Goal: Information Seeking & Learning: Learn about a topic

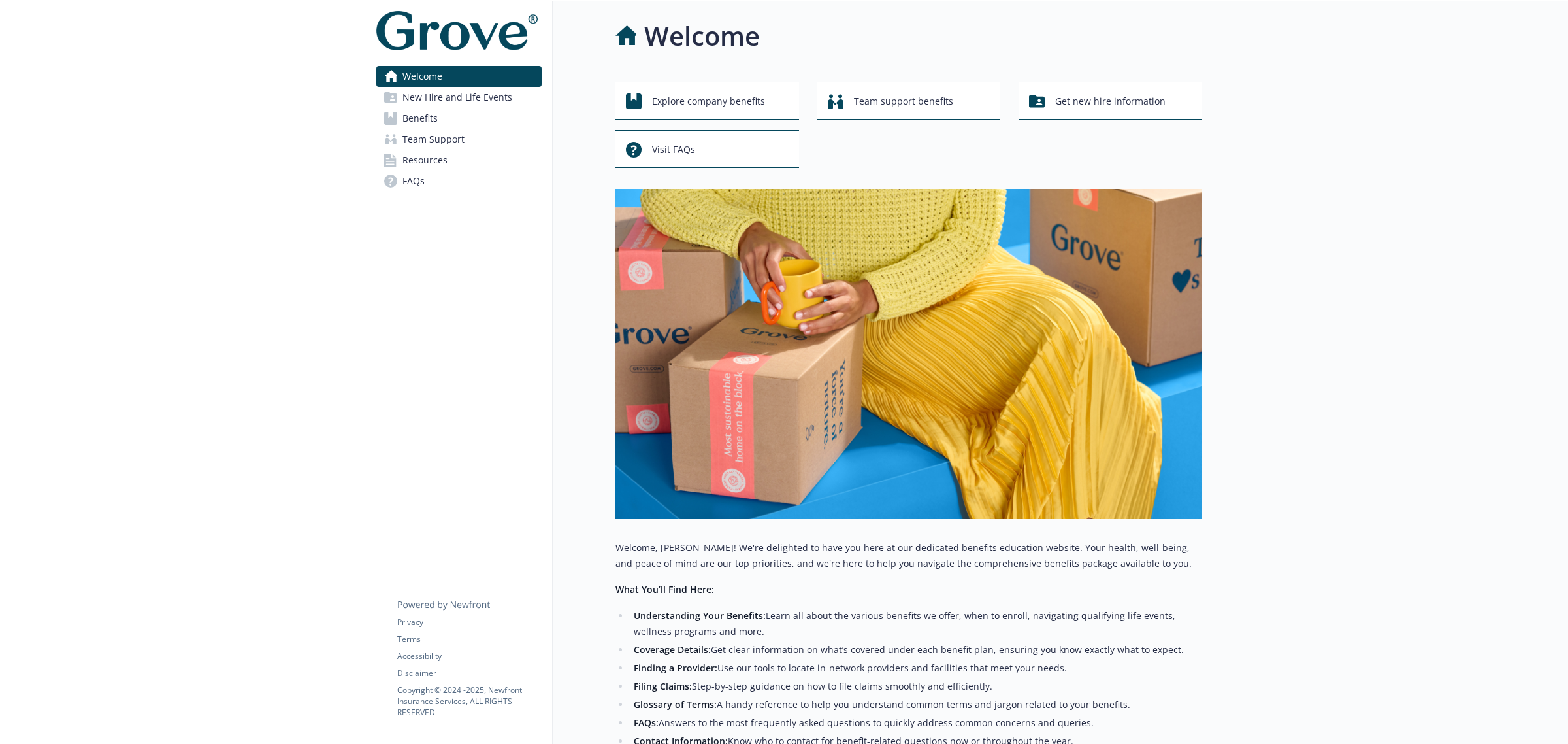
click at [430, 119] on span "Benefits" at bounding box center [420, 119] width 35 height 21
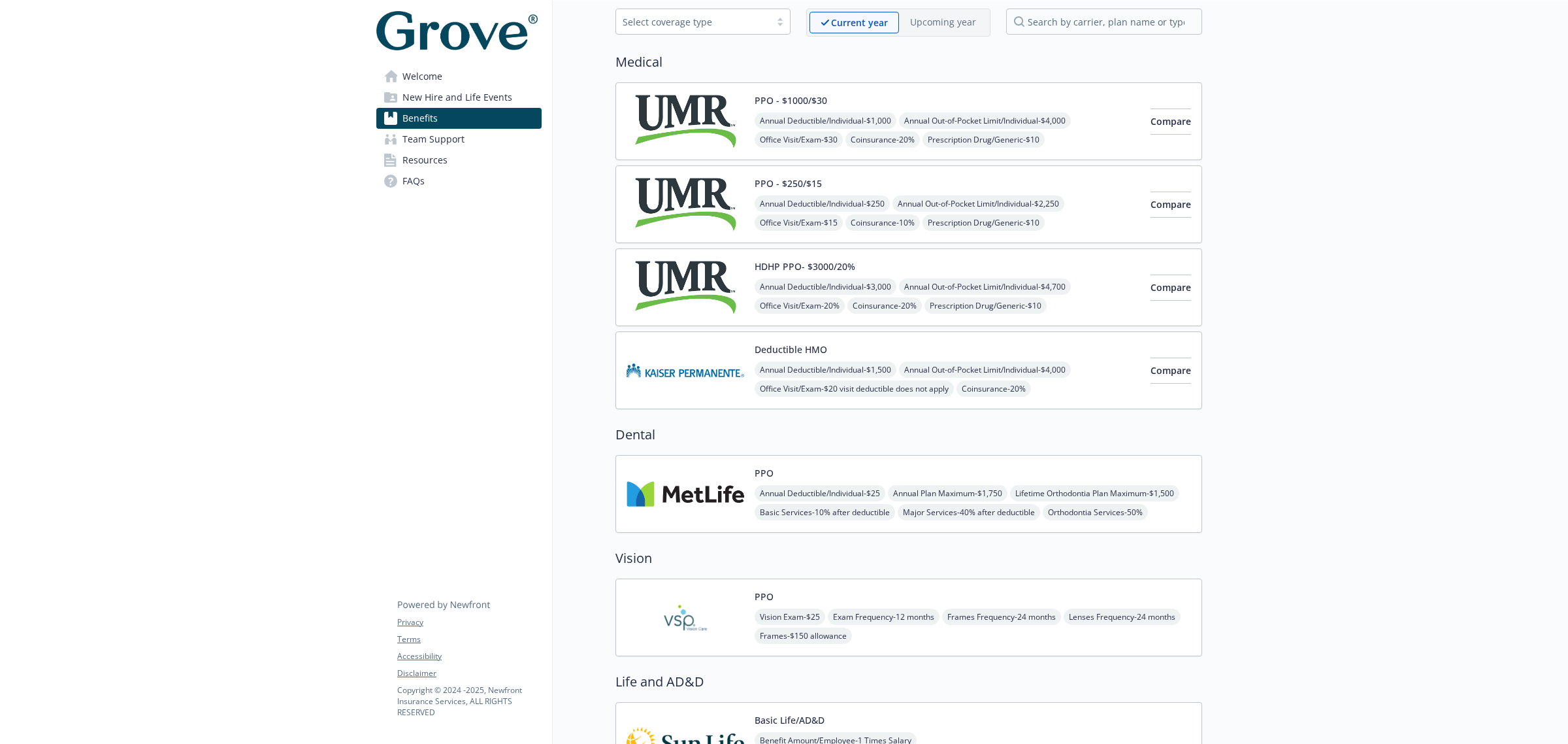
scroll to position [490, 0]
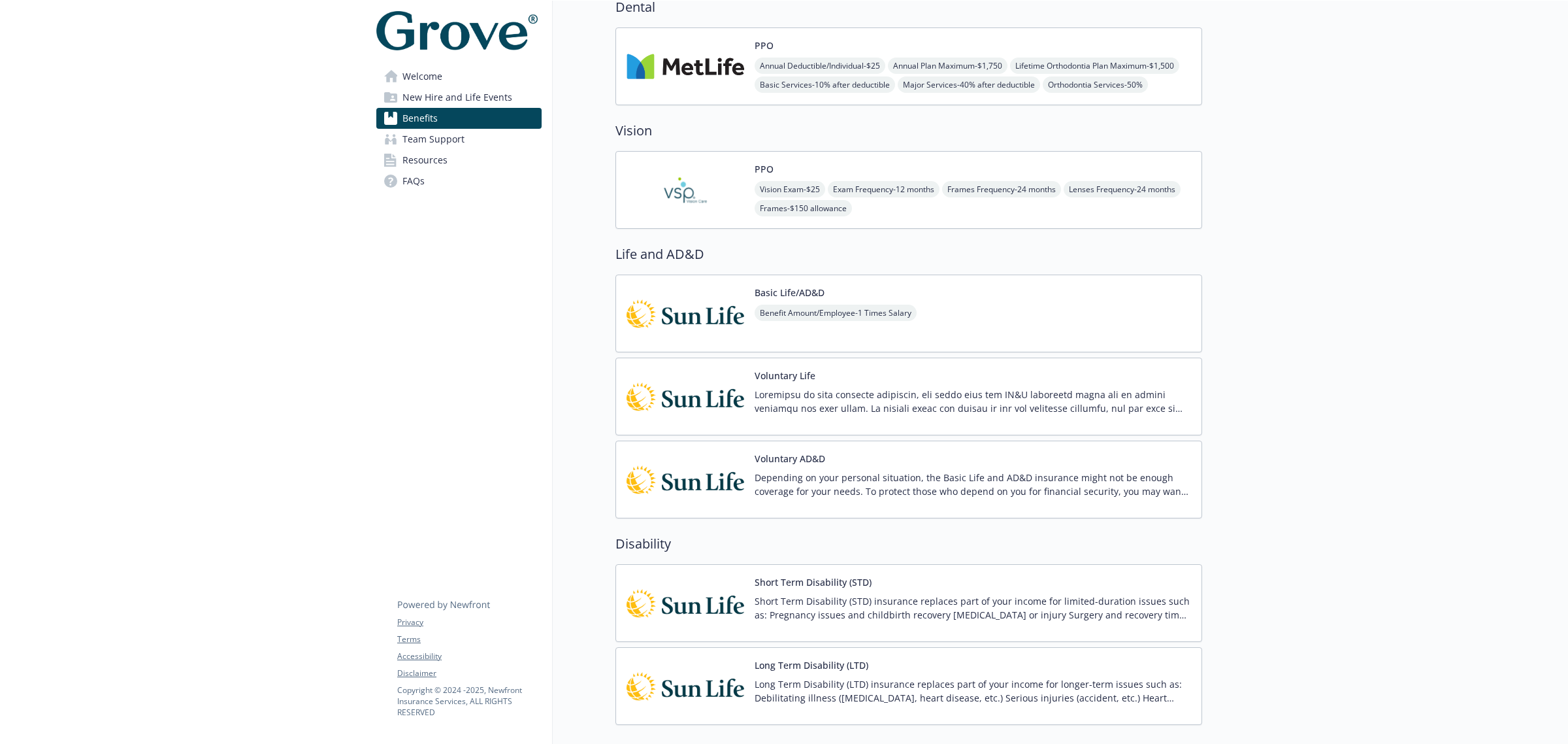
click at [421, 99] on span "New Hire and Life Events" at bounding box center [457, 97] width 110 height 21
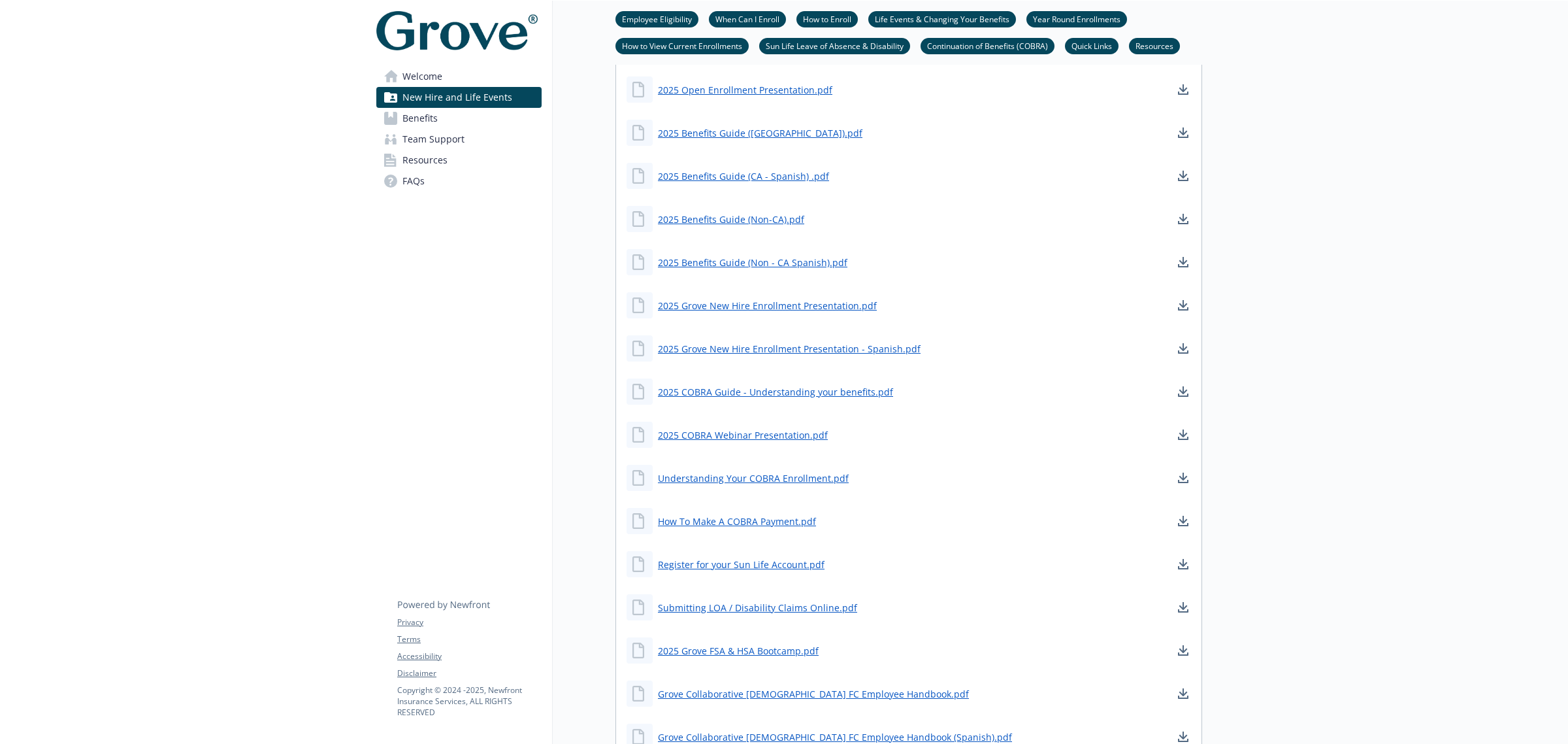
scroll to position [1250, 0]
